Goal: Navigation & Orientation: Find specific page/section

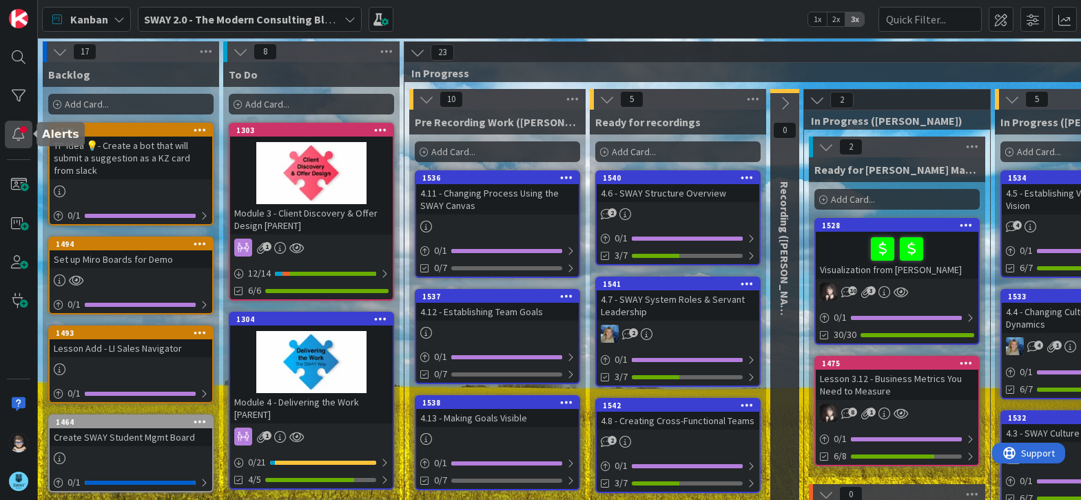
click at [11, 140] on div at bounding box center [19, 135] width 28 height 28
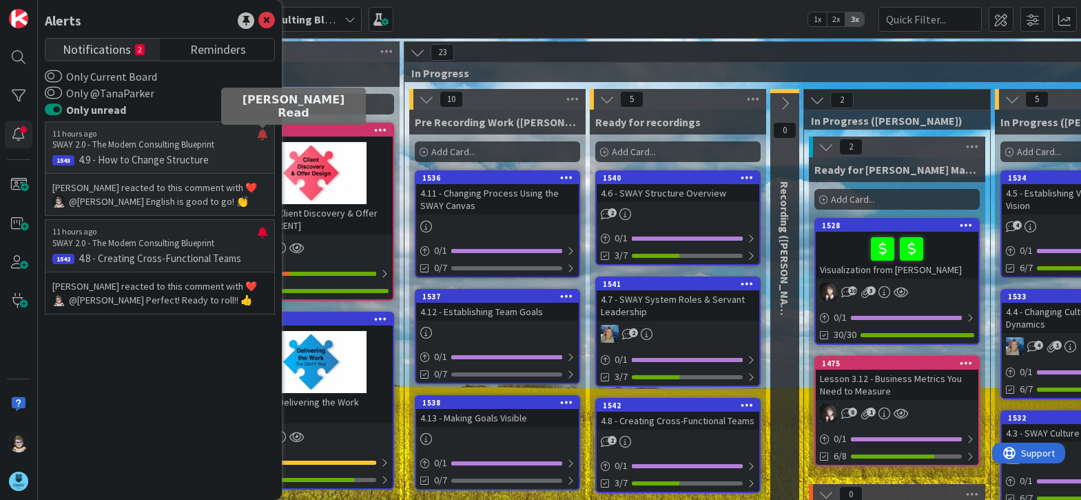
click at [261, 134] on div at bounding box center [263, 140] width 10 height 22
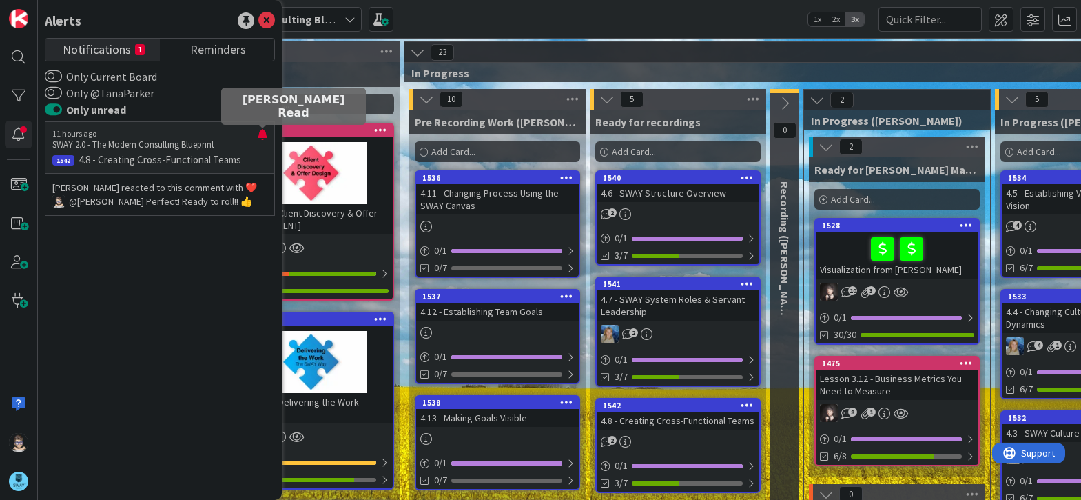
click at [261, 134] on div at bounding box center [263, 140] width 10 height 22
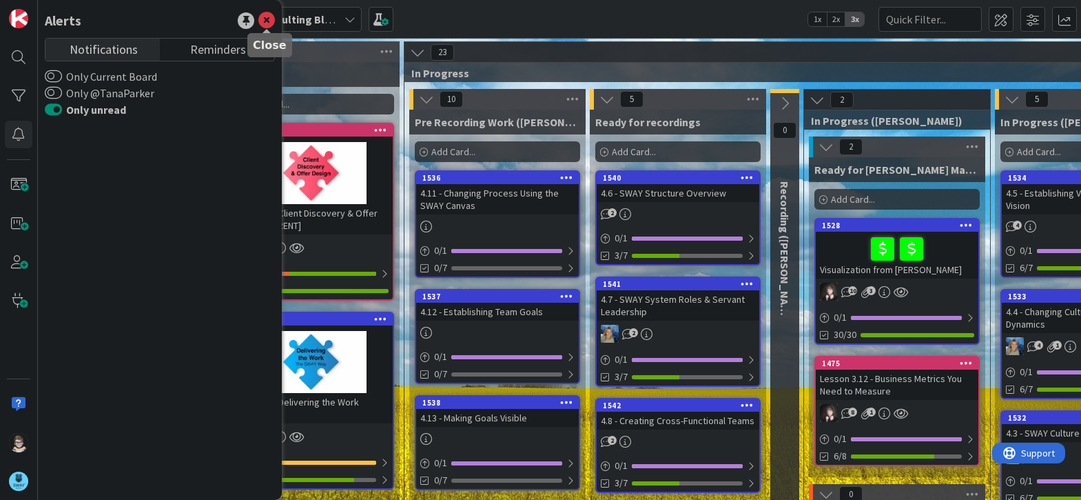
click at [272, 21] on icon at bounding box center [266, 20] width 17 height 17
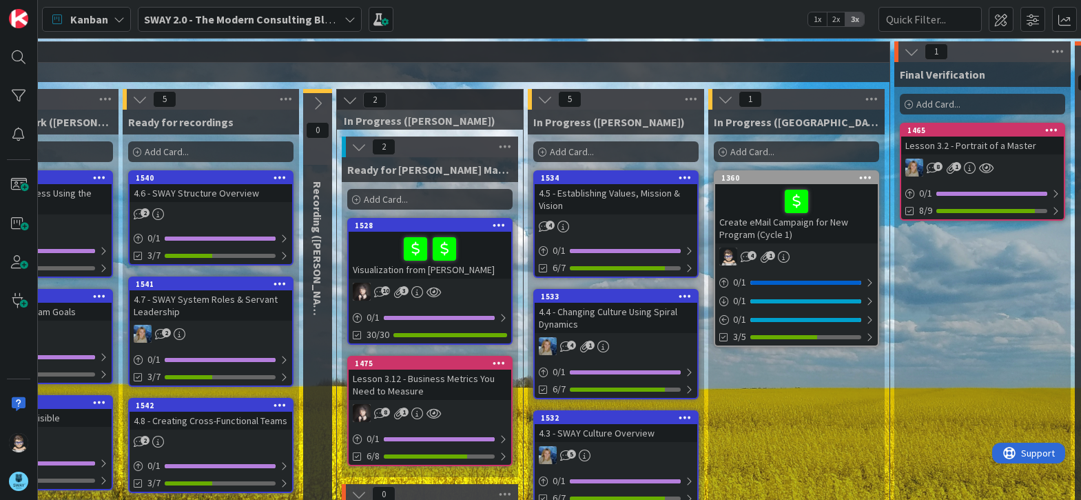
scroll to position [0, 611]
